Goal: Participate in discussion: Engage in conversation with other users on a specific topic

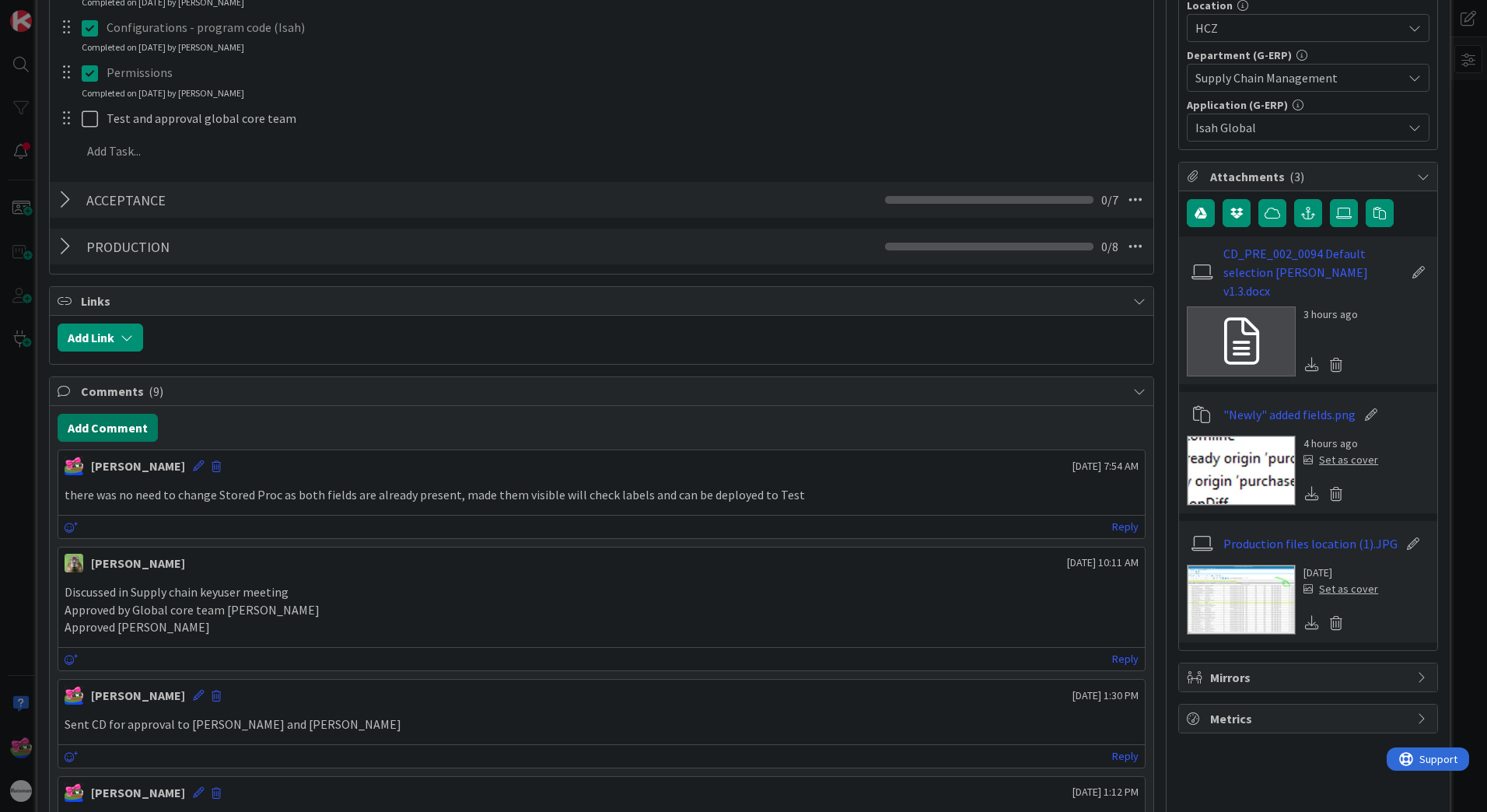
click at [107, 428] on button "Add Comment" at bounding box center [107, 427] width 101 height 28
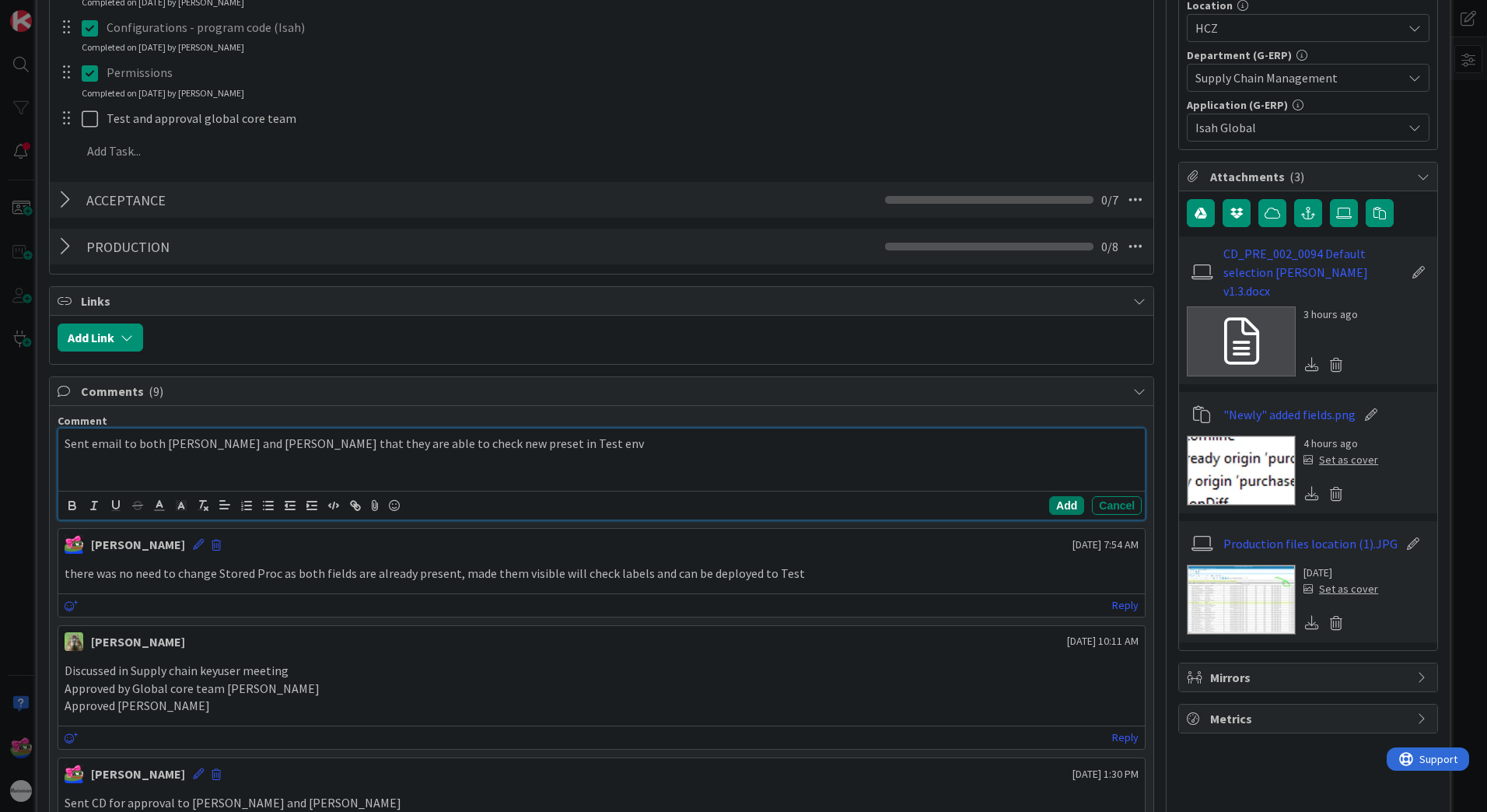
click at [1066, 506] on button "Add" at bounding box center [1066, 505] width 35 height 19
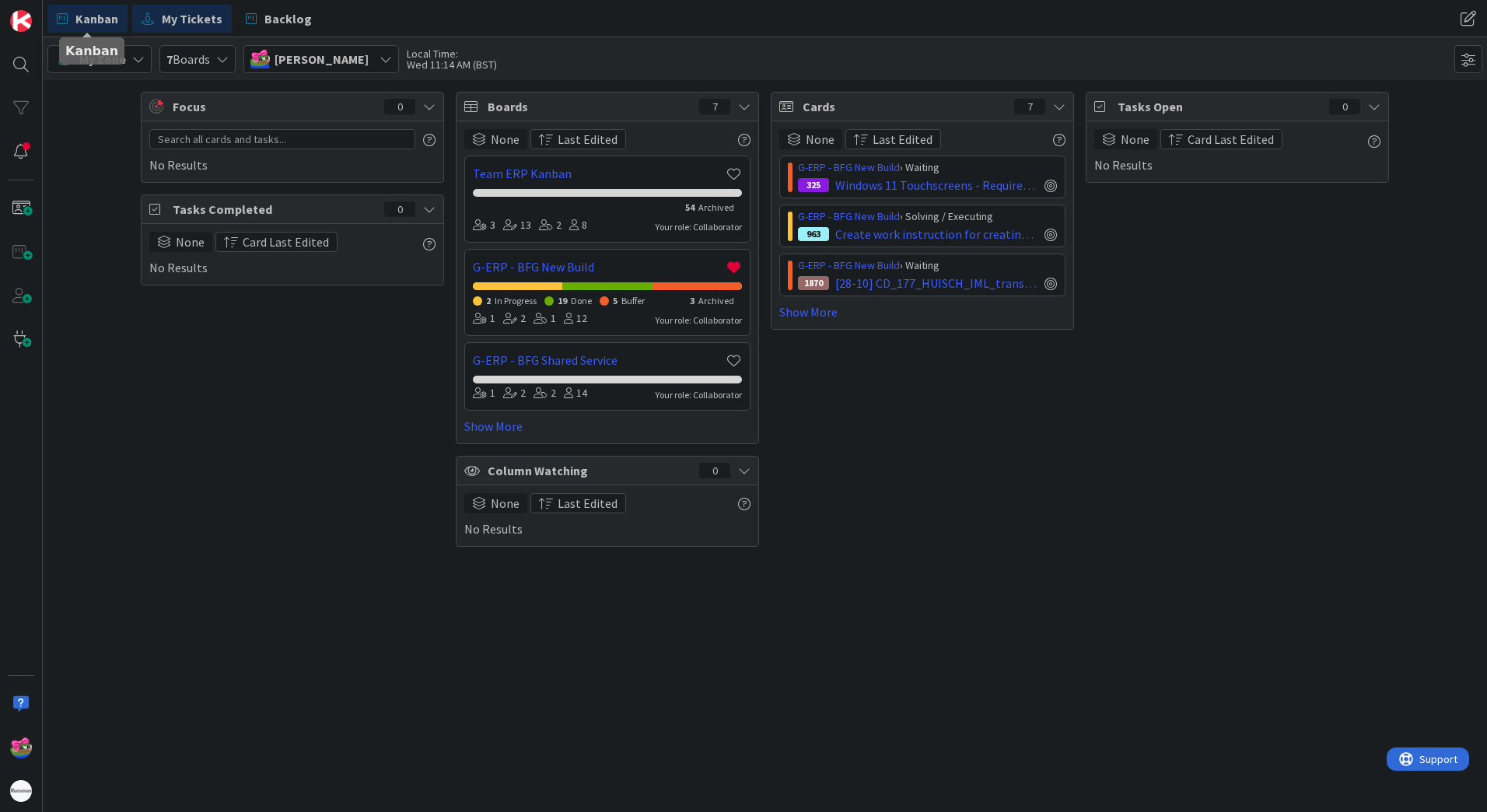
click at [97, 25] on span "Kanban" at bounding box center [96, 18] width 43 height 19
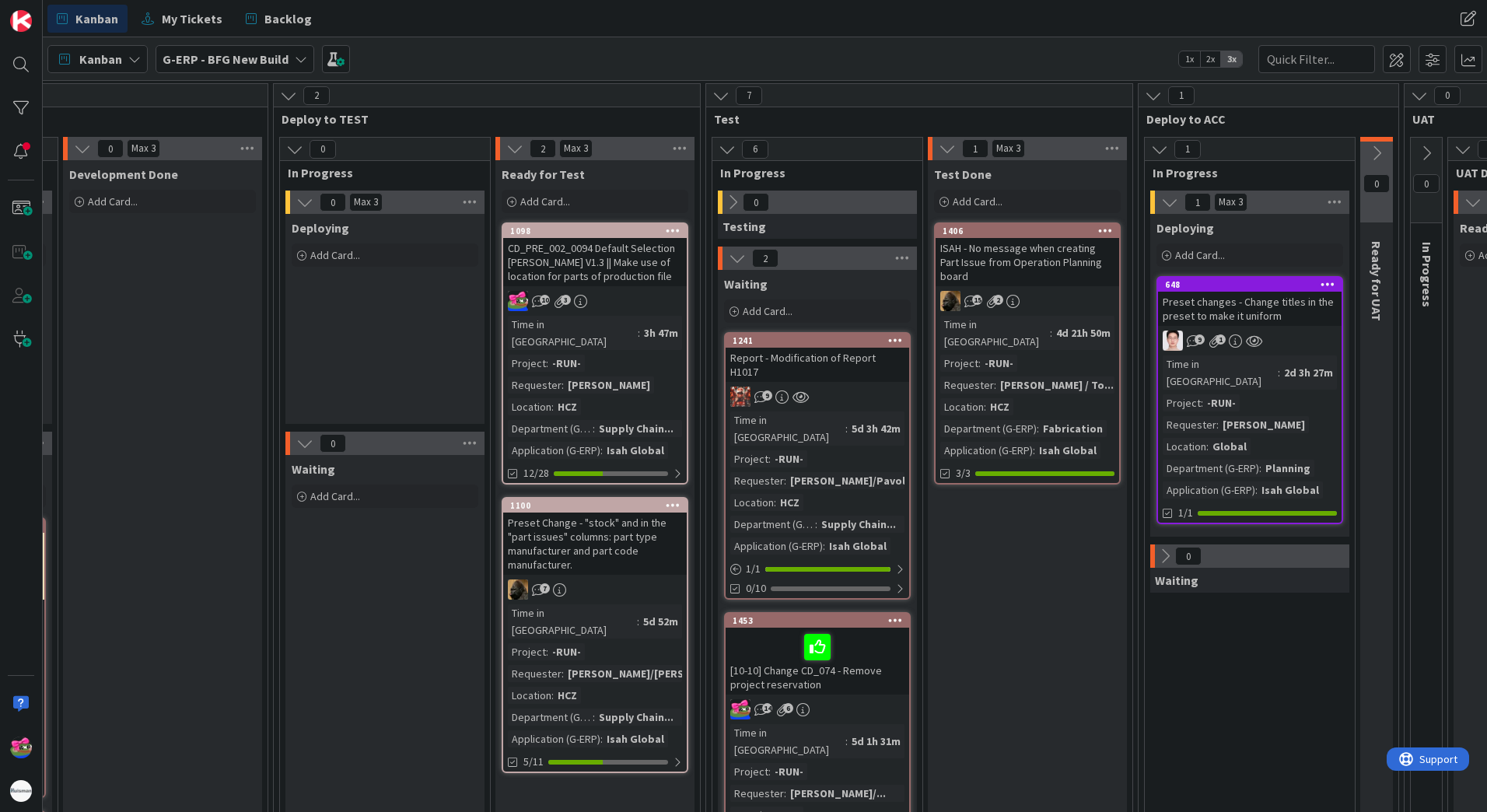
scroll to position [156, 727]
click at [655, 577] on div "7" at bounding box center [595, 587] width 183 height 20
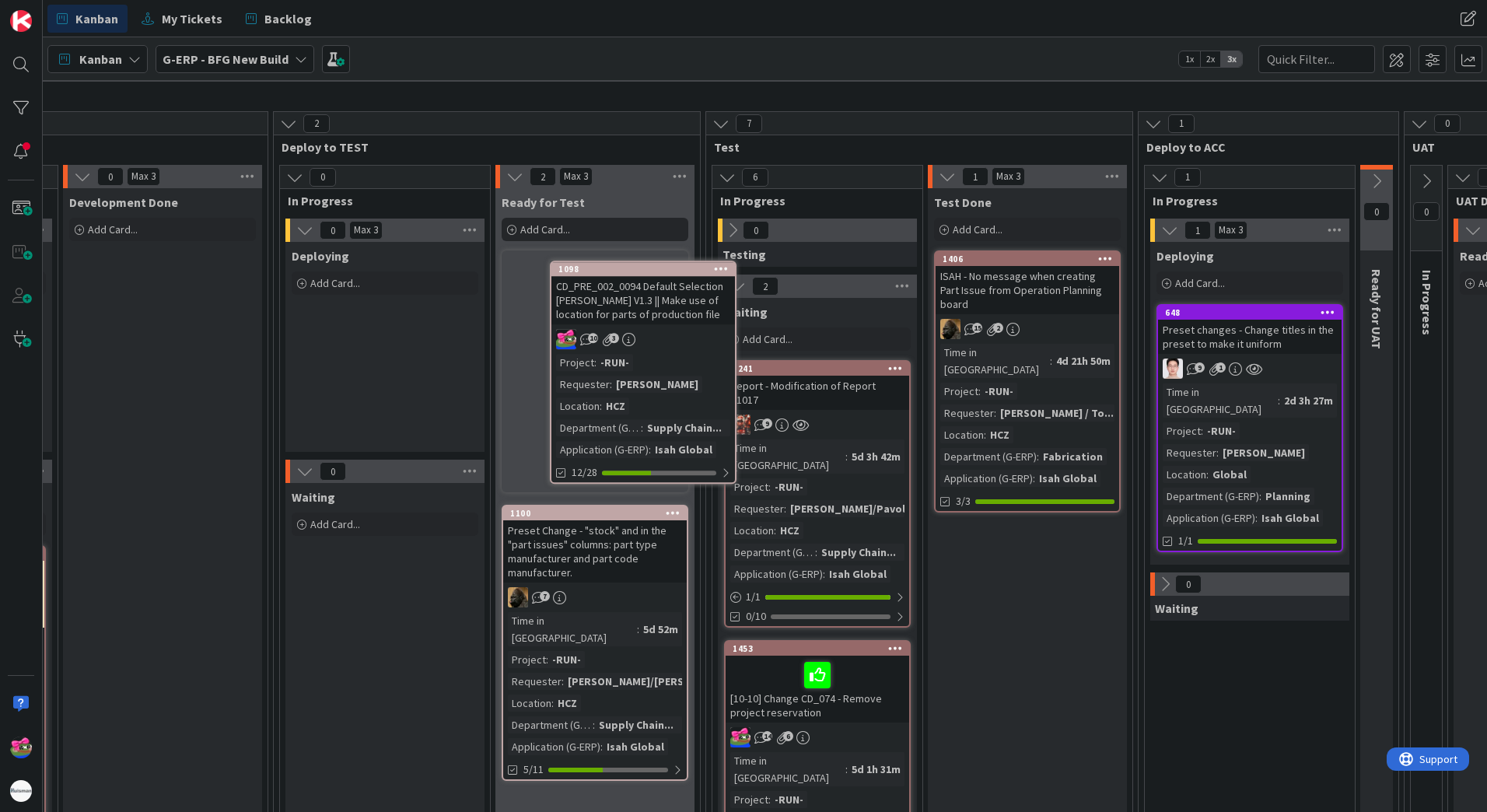
scroll to position [116, 727]
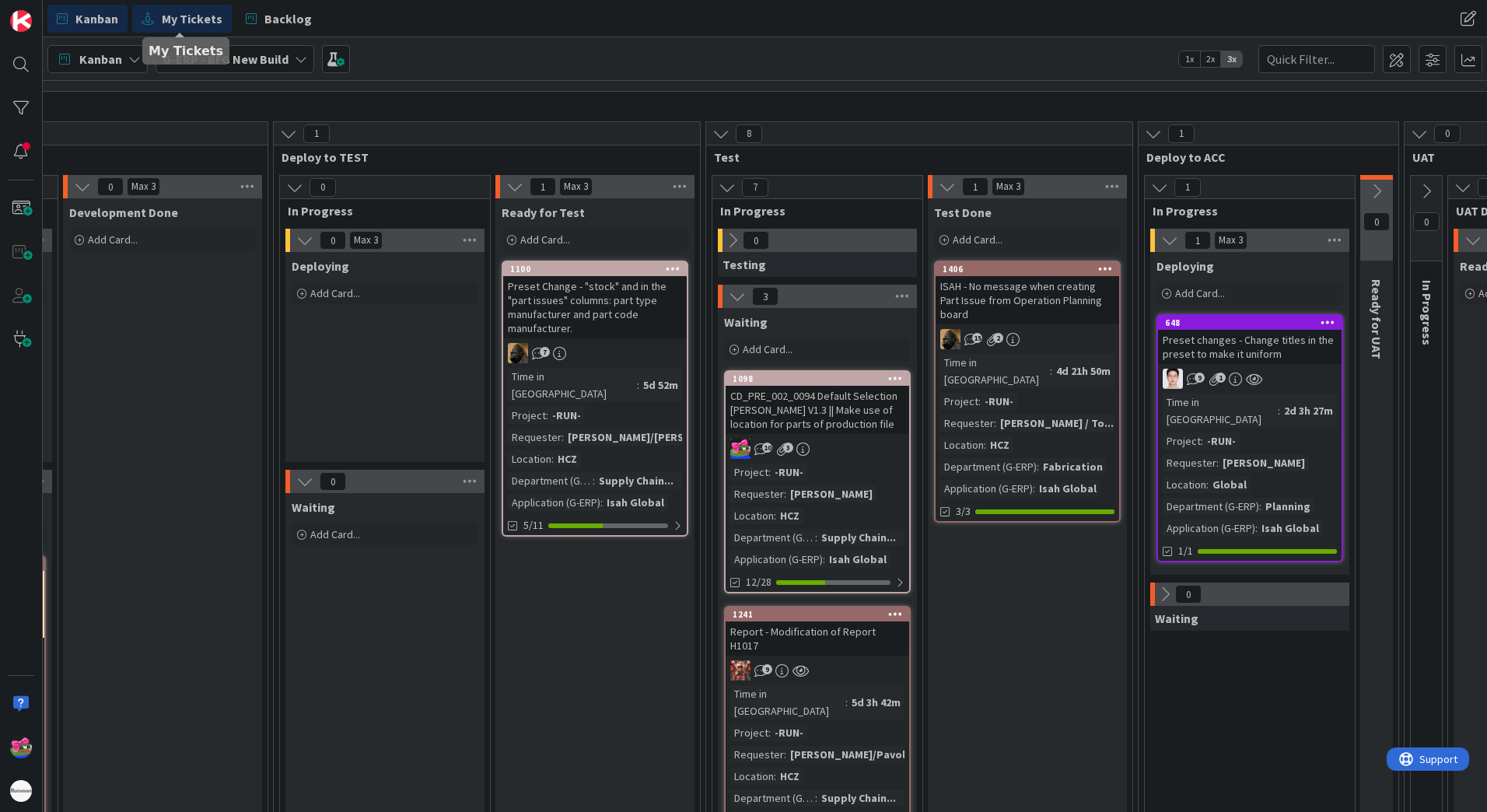
click at [193, 29] on link "My Tickets" at bounding box center [182, 18] width 100 height 28
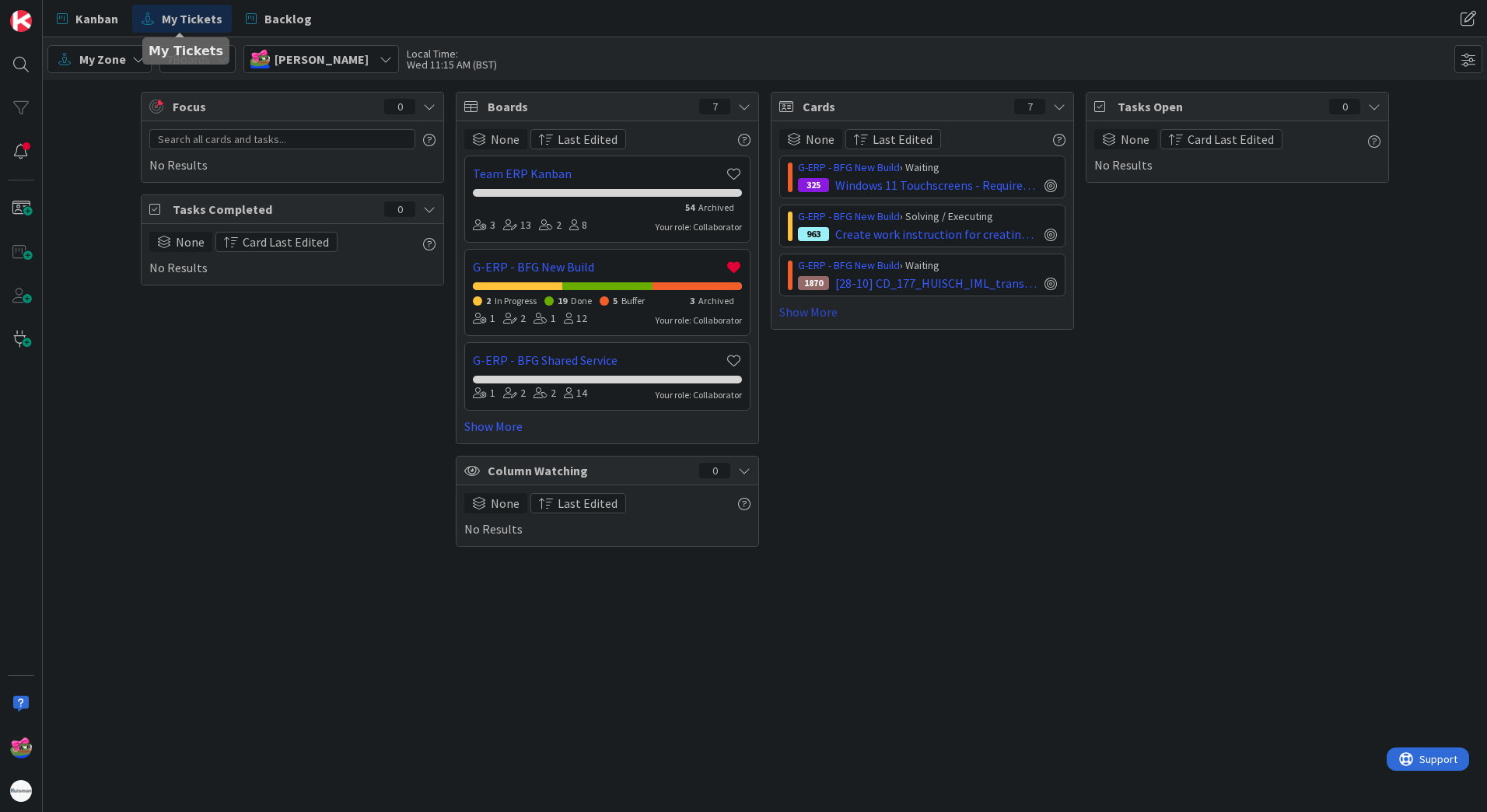
click at [800, 305] on link "Show More" at bounding box center [923, 312] width 287 height 19
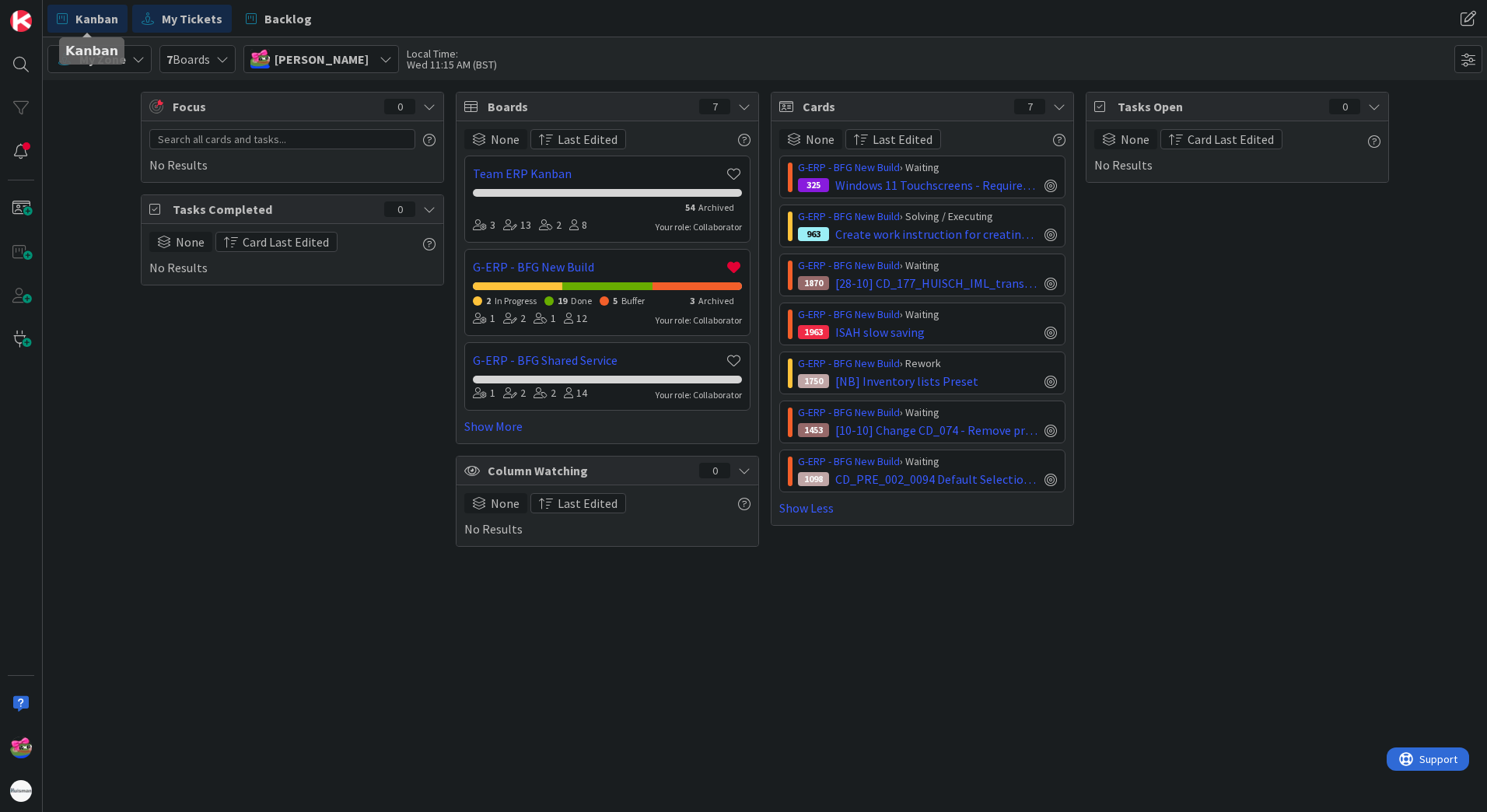
click at [112, 23] on span "Kanban" at bounding box center [96, 18] width 43 height 19
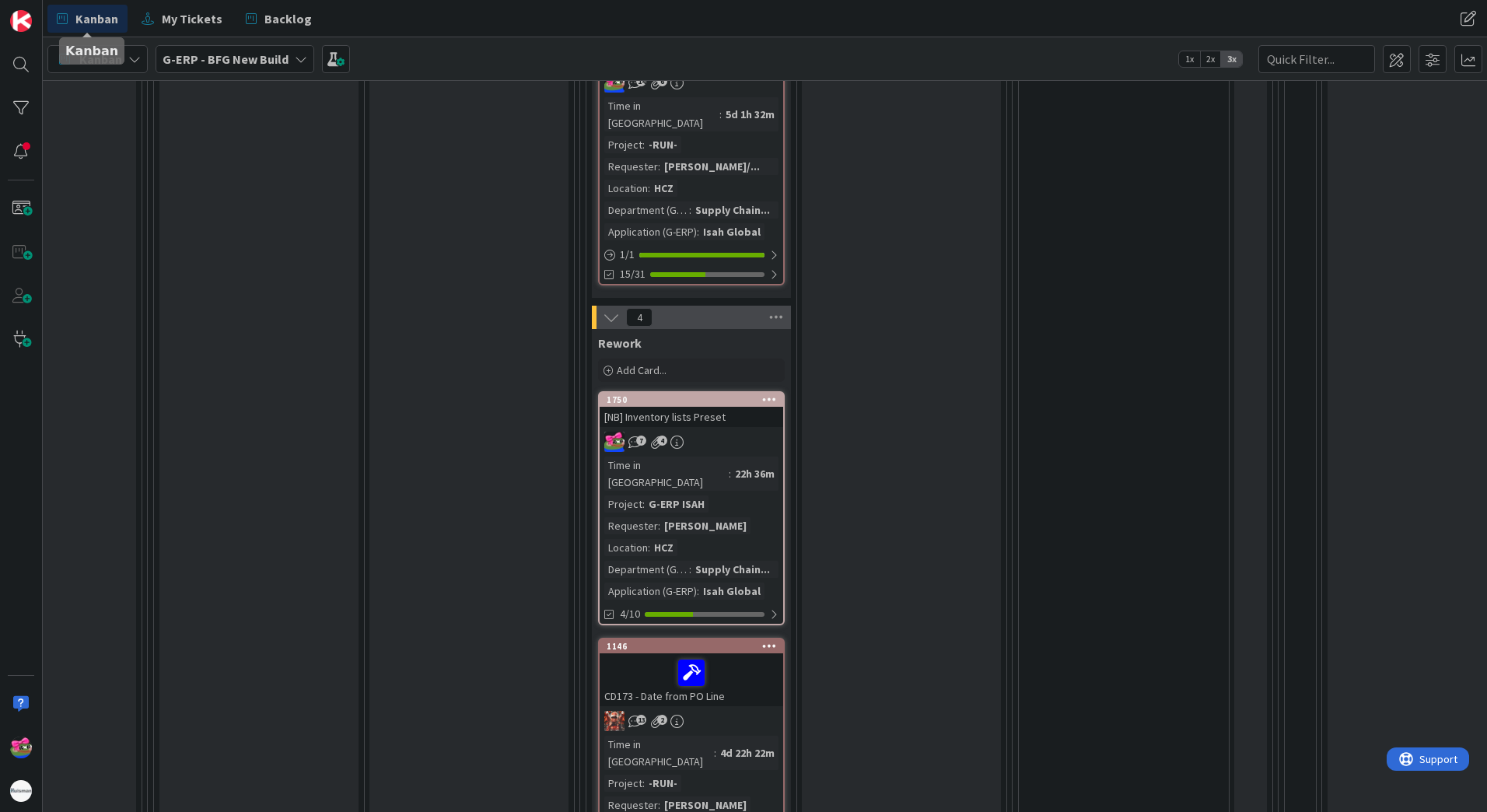
scroll to position [1166, 853]
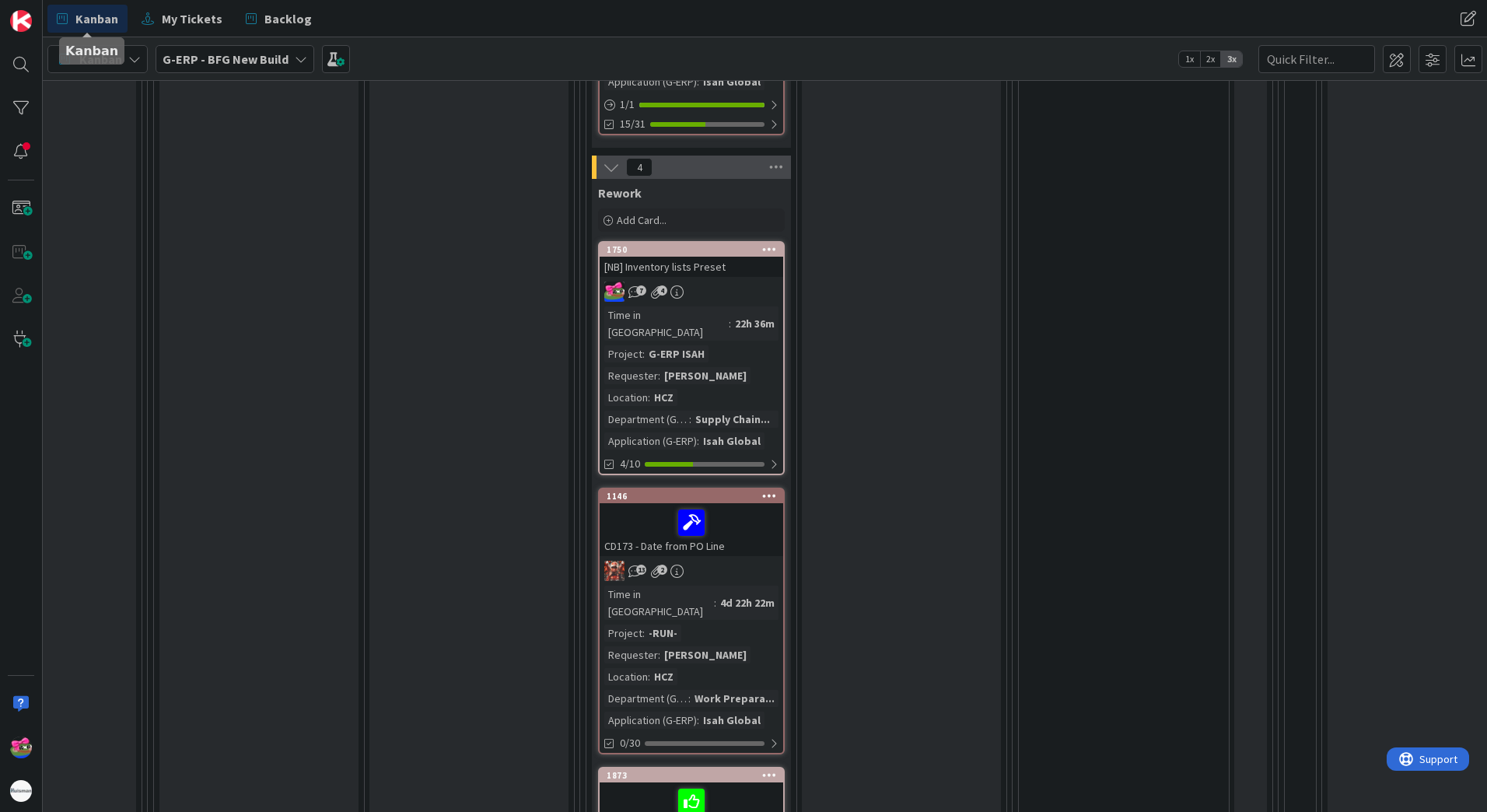
click at [755, 306] on div "Time in [GEOGRAPHIC_DATA] : 22h 36m Project : G-ERP ISAH Requester : [PERSON_NA…" at bounding box center [692, 378] width 174 height 143
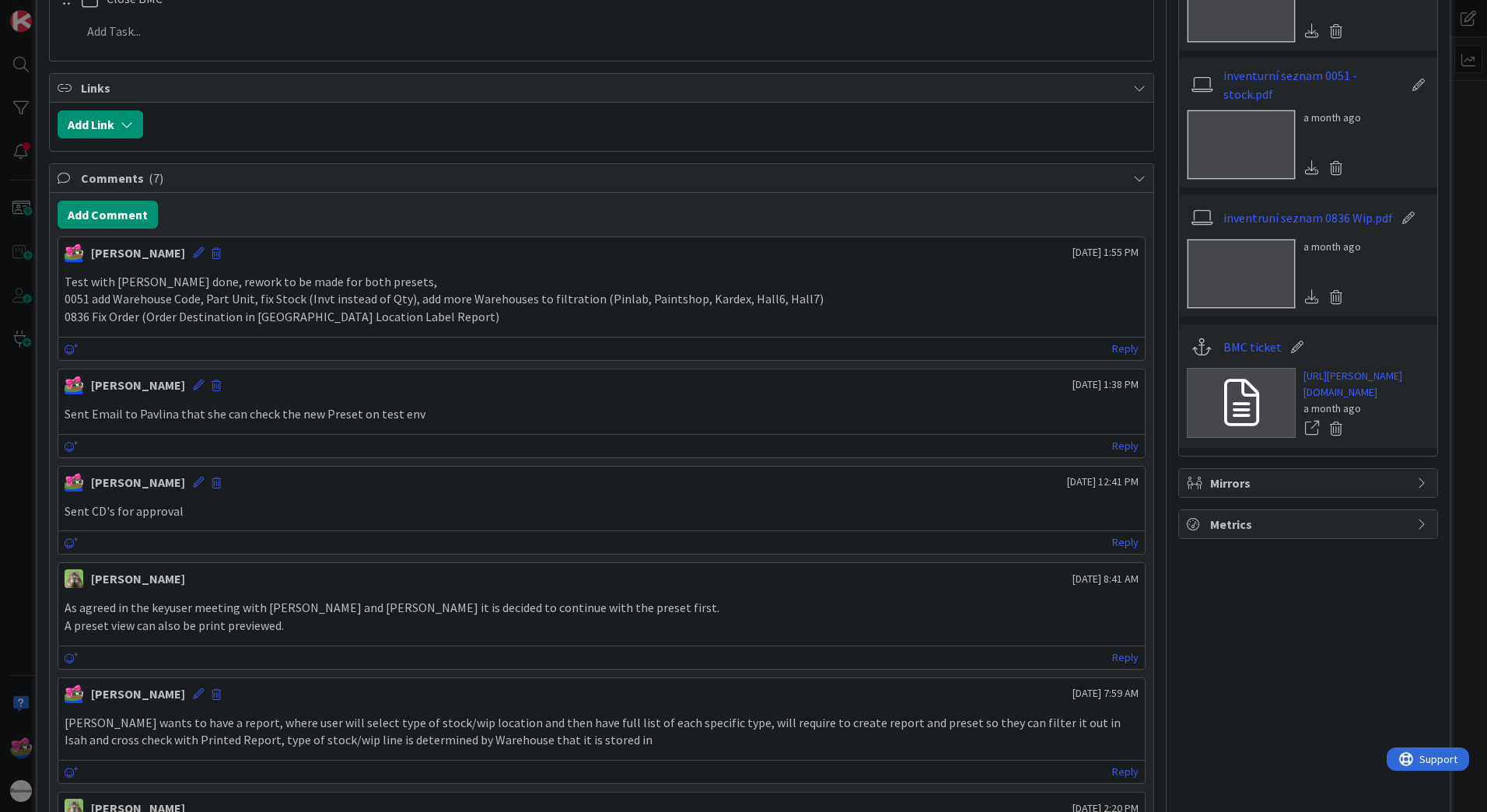
scroll to position [778, 0]
